Goal: Transaction & Acquisition: Purchase product/service

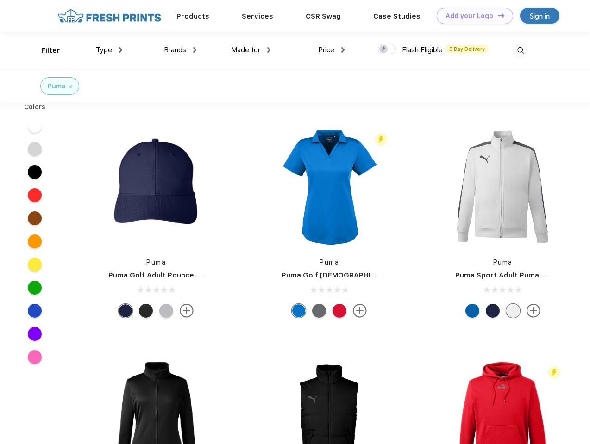
click at [471, 16] on link "Add your Logo Design Tool" at bounding box center [474, 16] width 76 height 16
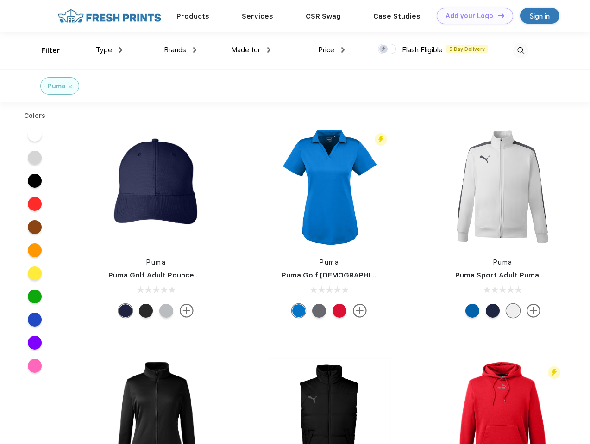
click at [0, 0] on div "Design Tool" at bounding box center [0, 0] width 0 height 0
click at [497, 15] on link "Add your Logo Design Tool" at bounding box center [474, 16] width 76 height 16
click at [44, 50] on div "Filter" at bounding box center [50, 50] width 19 height 11
click at [109, 50] on span "Type" at bounding box center [104, 50] width 16 height 8
click at [180, 50] on span "Brands" at bounding box center [175, 50] width 22 height 8
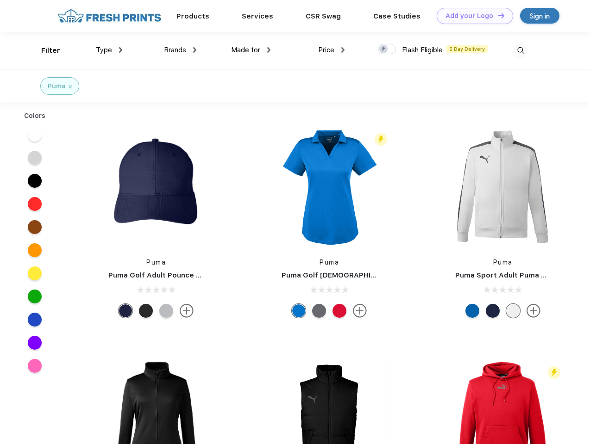
click at [251, 50] on span "Made for" at bounding box center [245, 50] width 29 height 8
click at [331, 50] on span "Price" at bounding box center [326, 50] width 16 height 8
click at [387, 50] on div at bounding box center [387, 49] width 18 height 10
click at [384, 50] on input "checkbox" at bounding box center [381, 46] width 6 height 6
click at [520, 50] on img at bounding box center [520, 50] width 15 height 15
